Goal: Find specific page/section: Find specific page/section

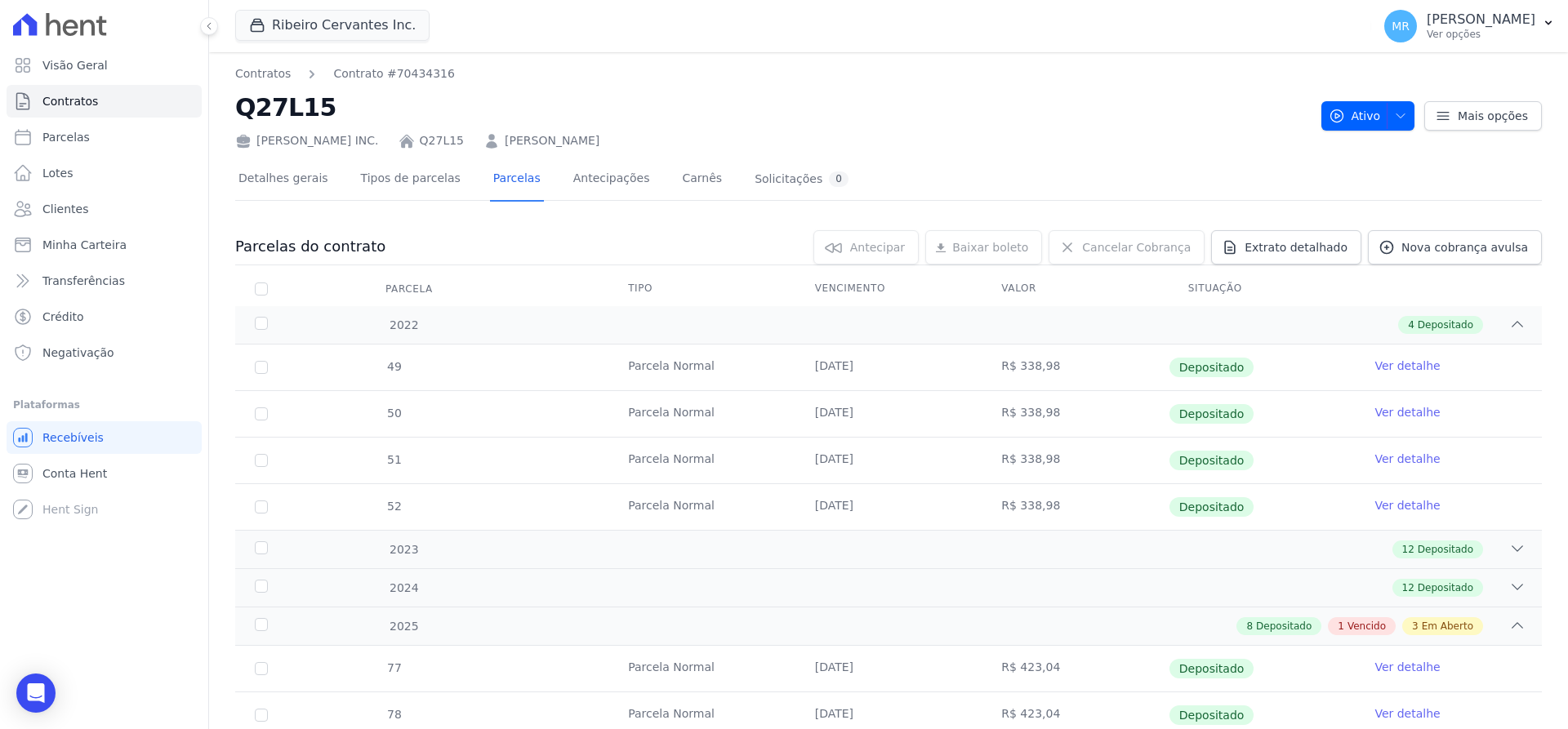
scroll to position [103, 0]
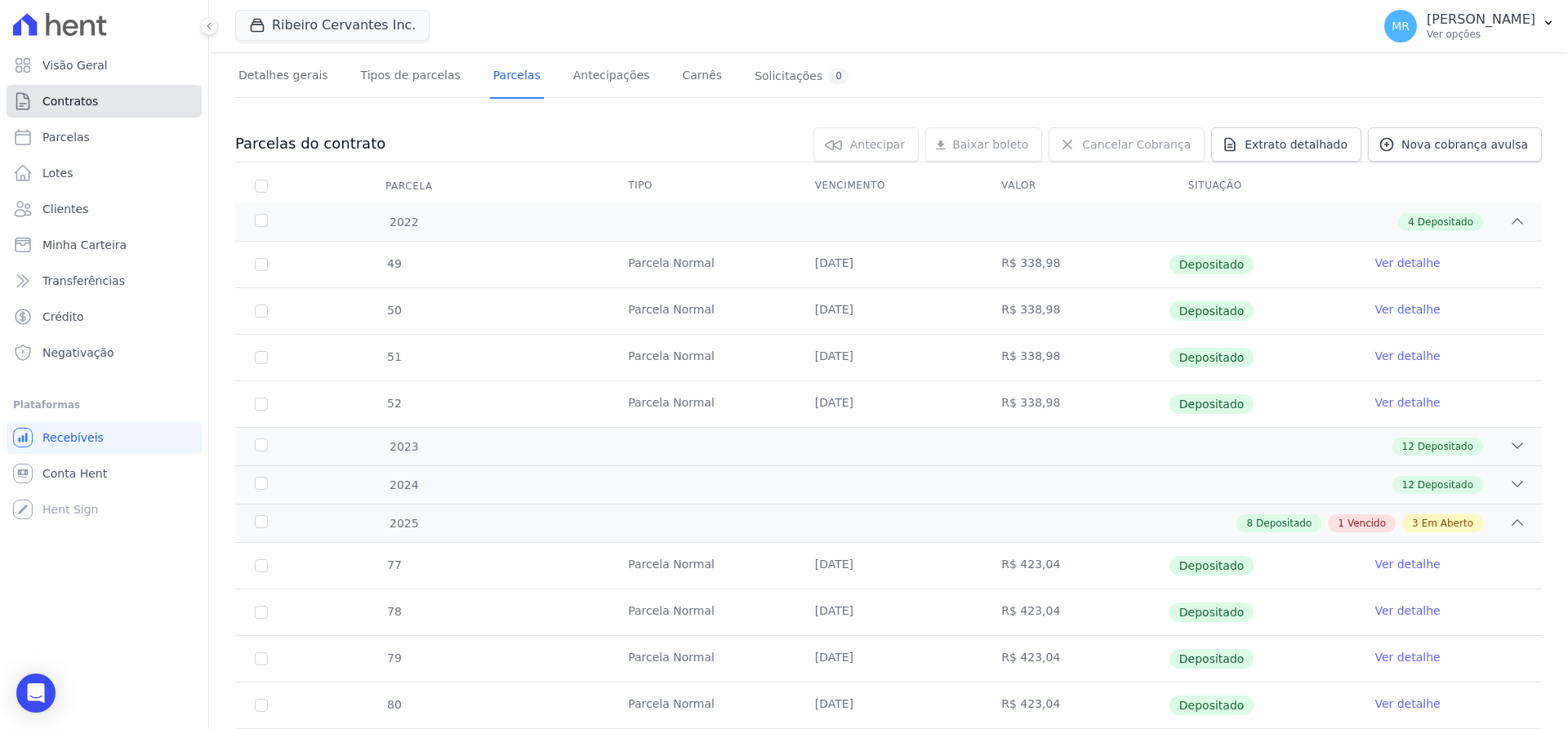
click at [87, 103] on span "Contratos" at bounding box center [70, 101] width 56 height 16
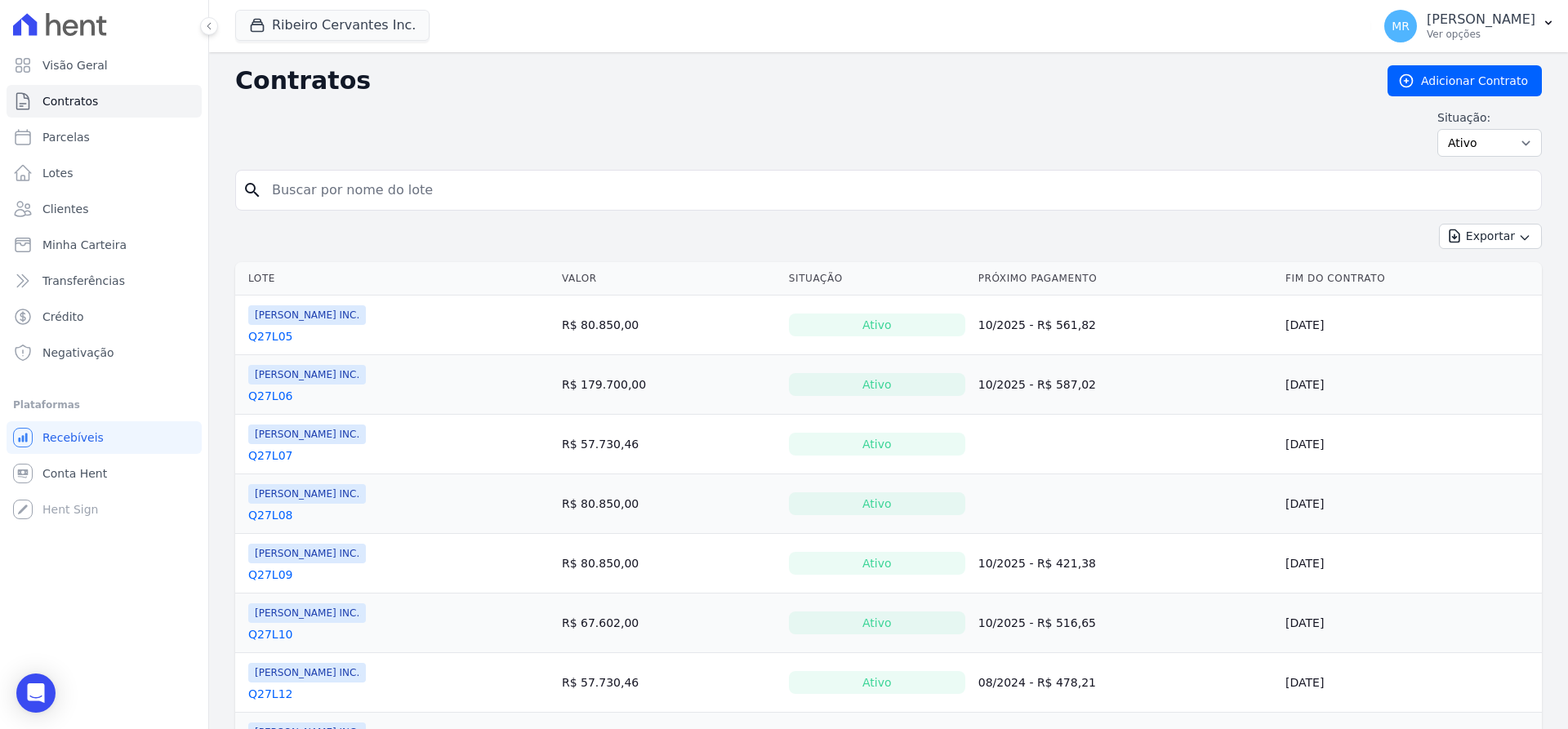
click at [351, 198] on input "search" at bounding box center [898, 190] width 1273 height 33
click at [272, 241] on div "Exportar Exportar PDF Exportar CSV Exportar Fichas" at bounding box center [888, 242] width 1307 height 38
click at [321, 234] on div "Exportar Exportar PDF Exportar CSV Exportar Fichas" at bounding box center [888, 242] width 1307 height 38
click at [267, 332] on link "Q27L05" at bounding box center [271, 336] width 44 height 16
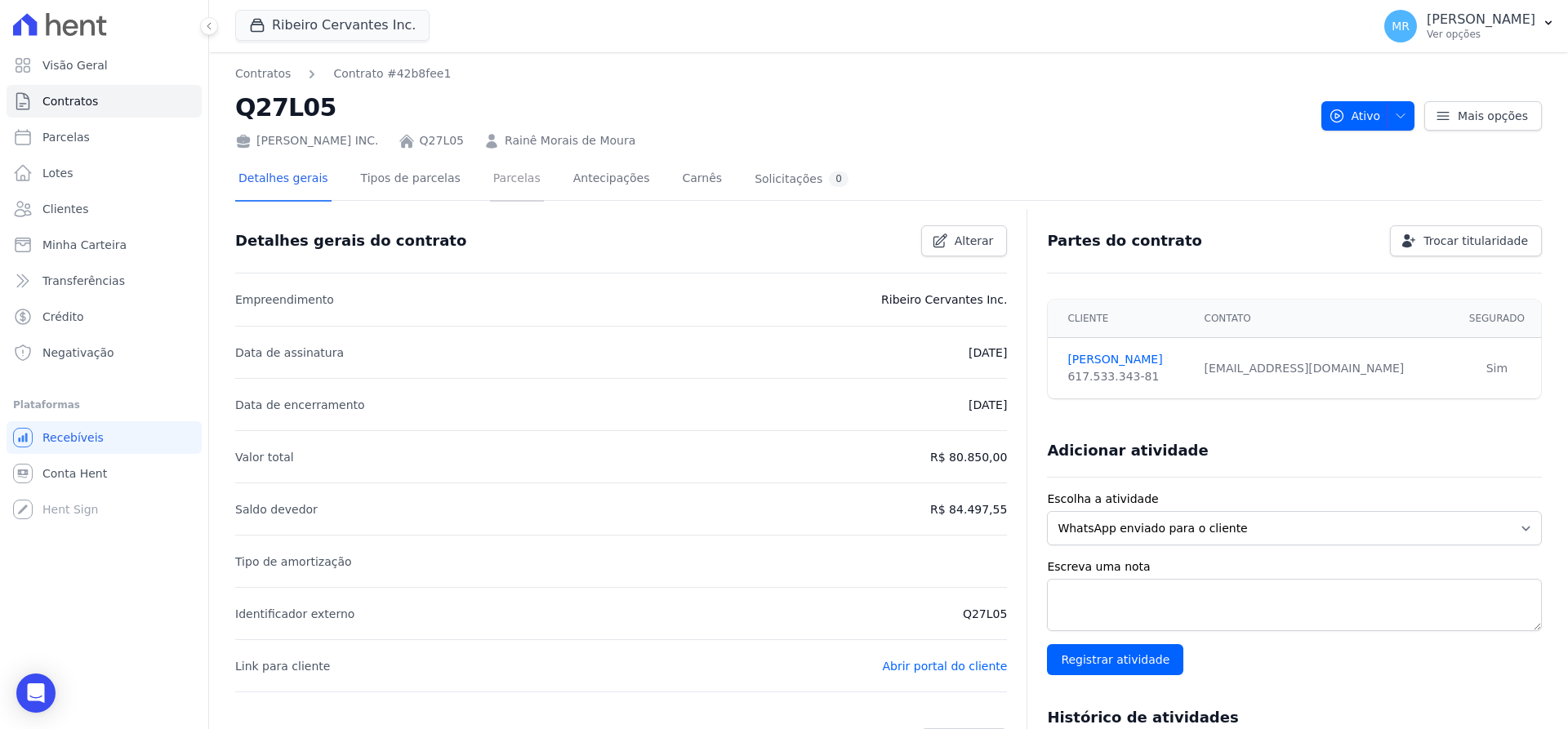
click at [490, 191] on link "Parcelas" at bounding box center [516, 180] width 54 height 43
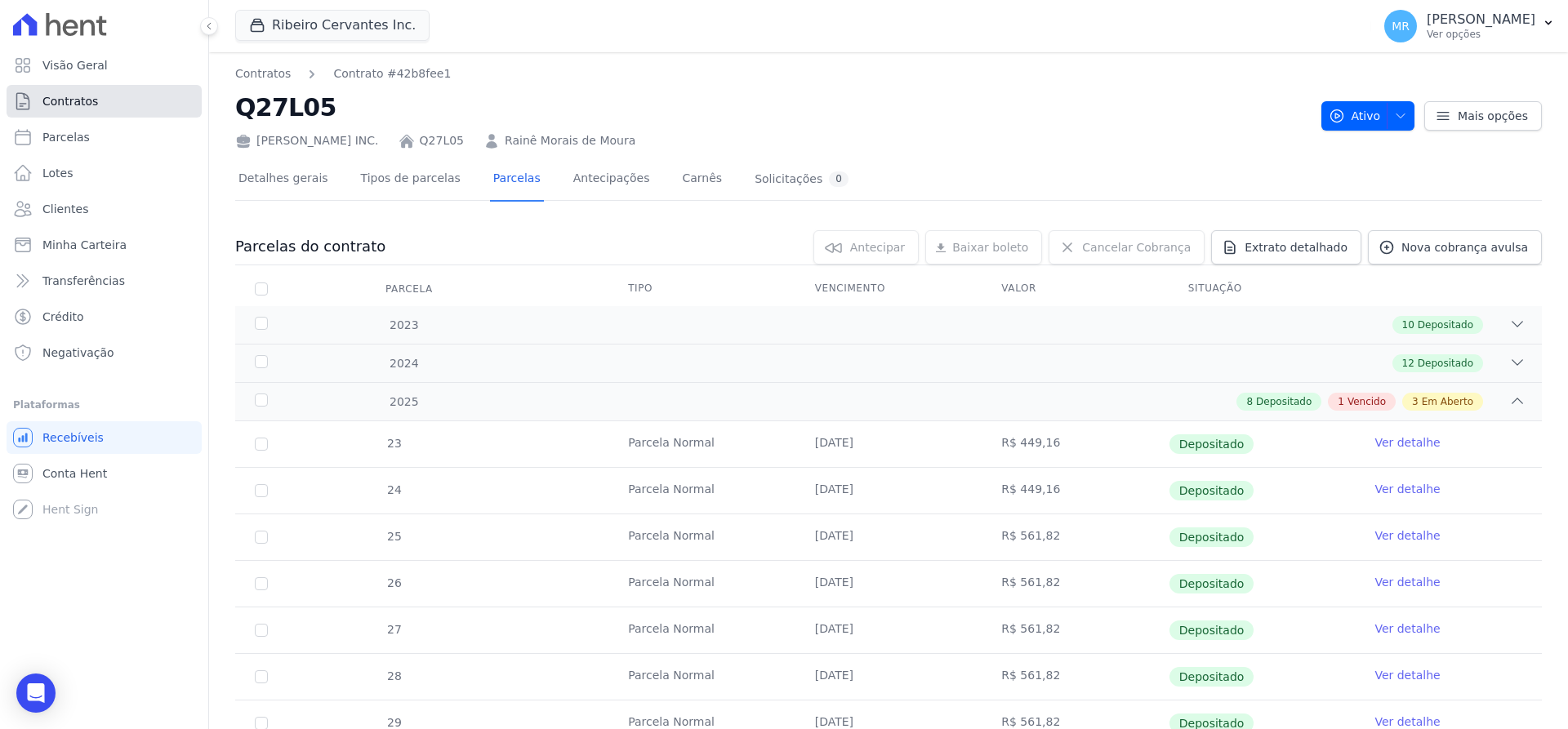
click at [51, 109] on link "Contratos" at bounding box center [104, 101] width 195 height 33
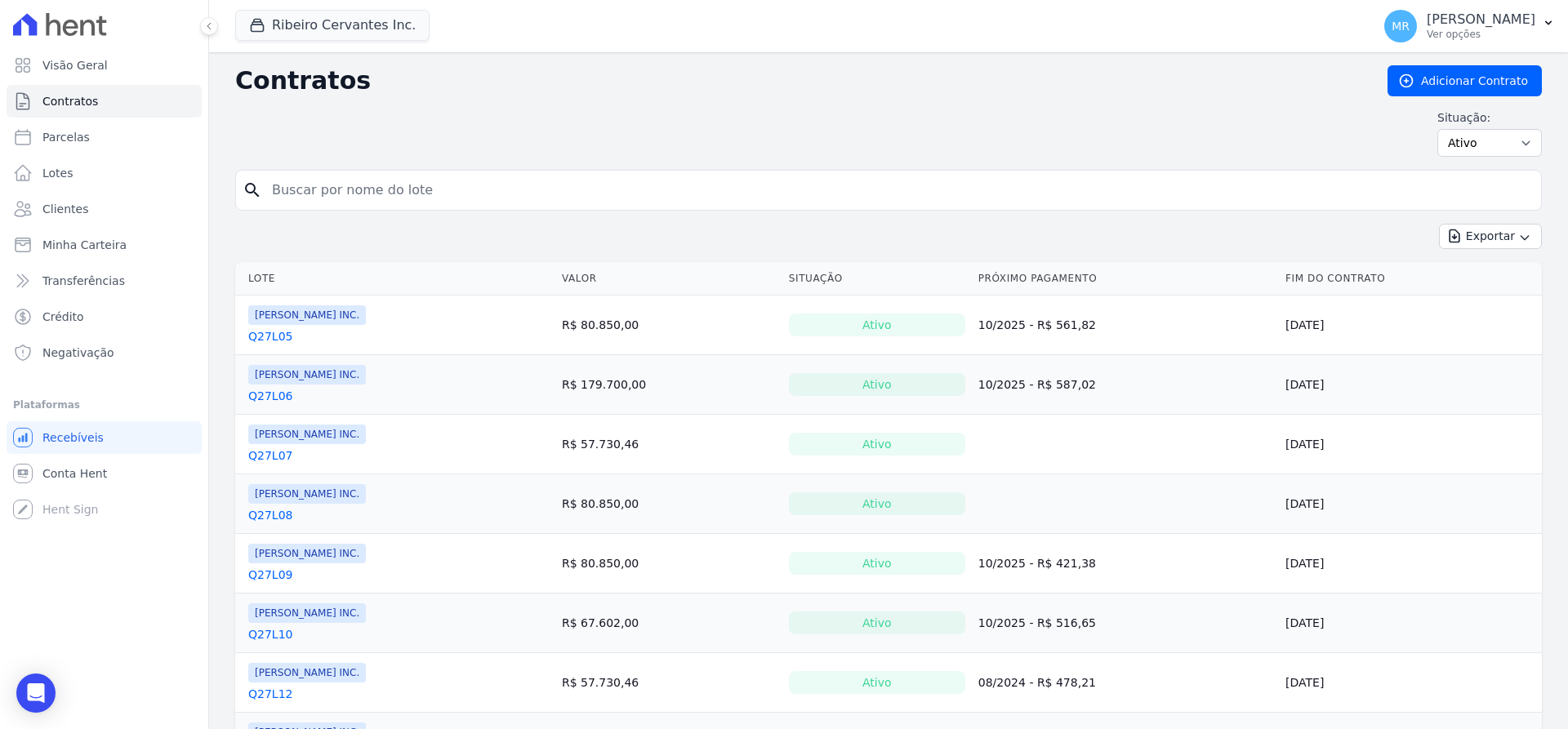
click at [312, 189] on input "search" at bounding box center [898, 190] width 1273 height 33
type input "q27l07"
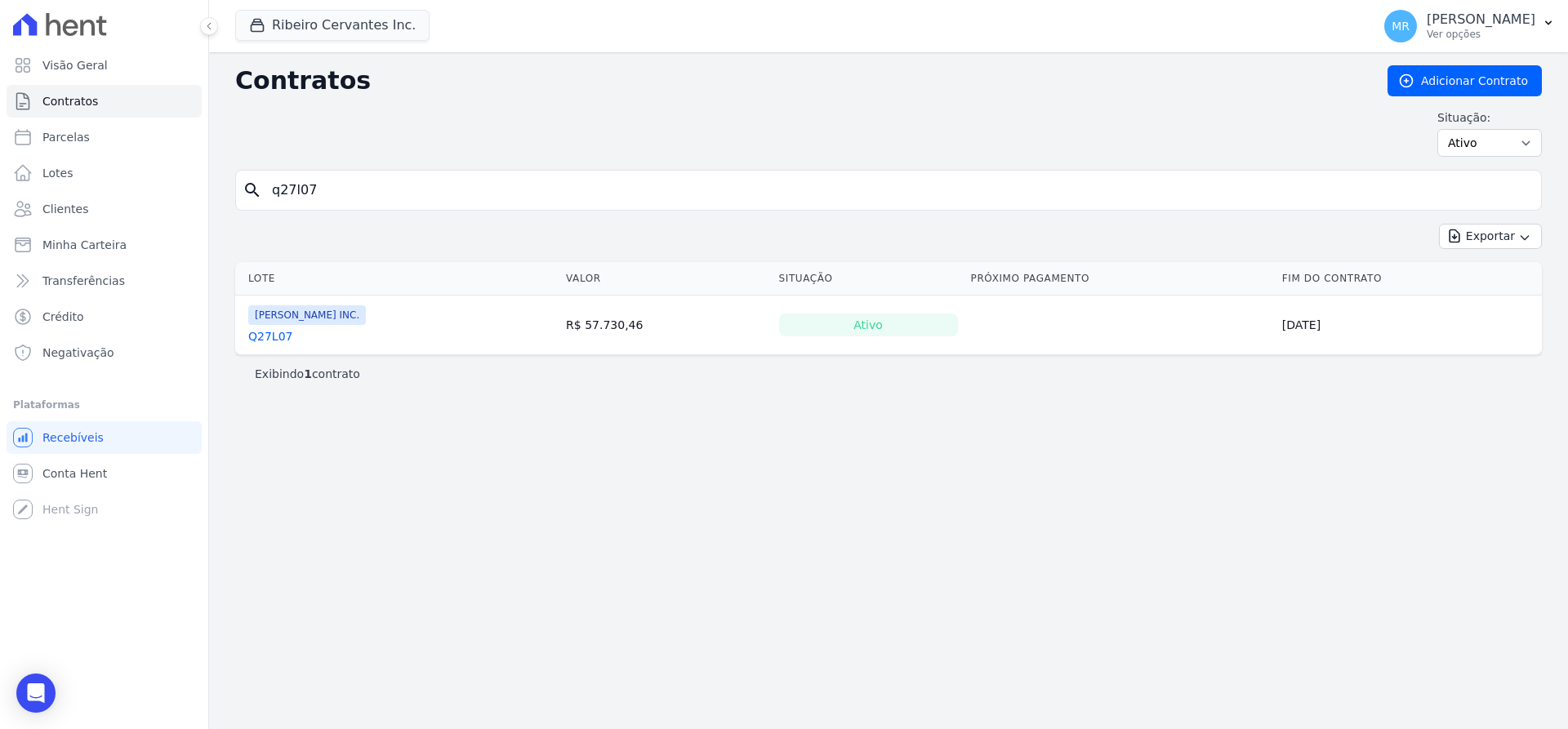
click at [279, 336] on link "Q27L07" at bounding box center [271, 336] width 44 height 16
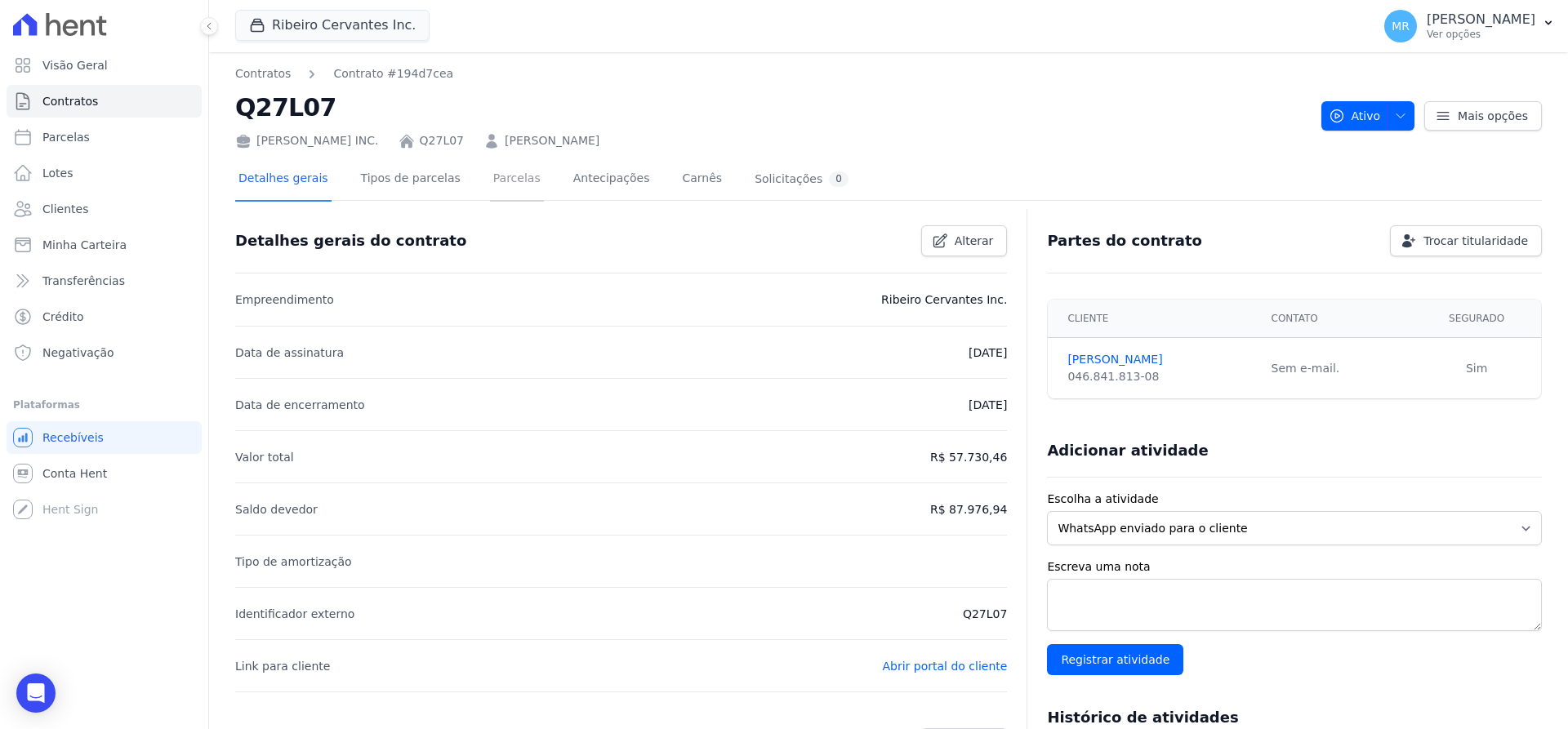
click at [490, 184] on link "Parcelas" at bounding box center [516, 180] width 54 height 43
